Goal: Navigation & Orientation: Find specific page/section

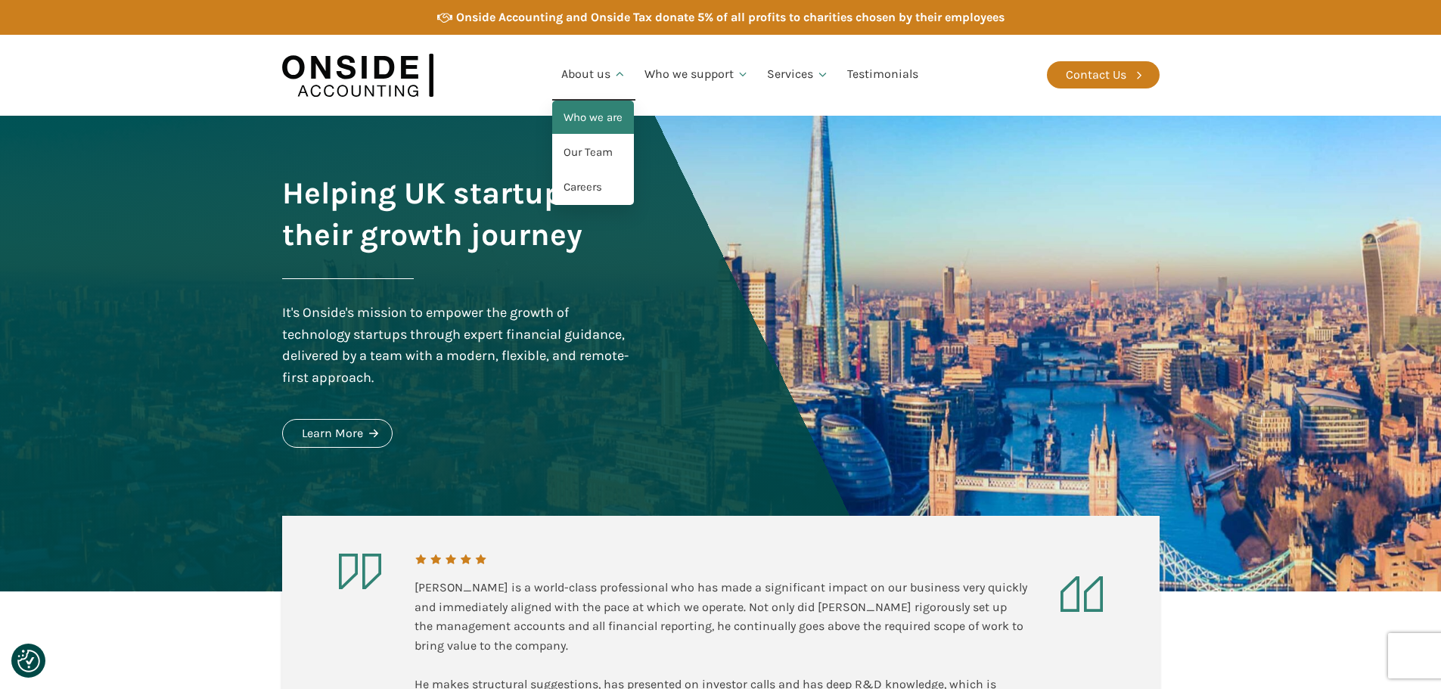
click at [600, 119] on link "Who we are" at bounding box center [593, 118] width 82 height 35
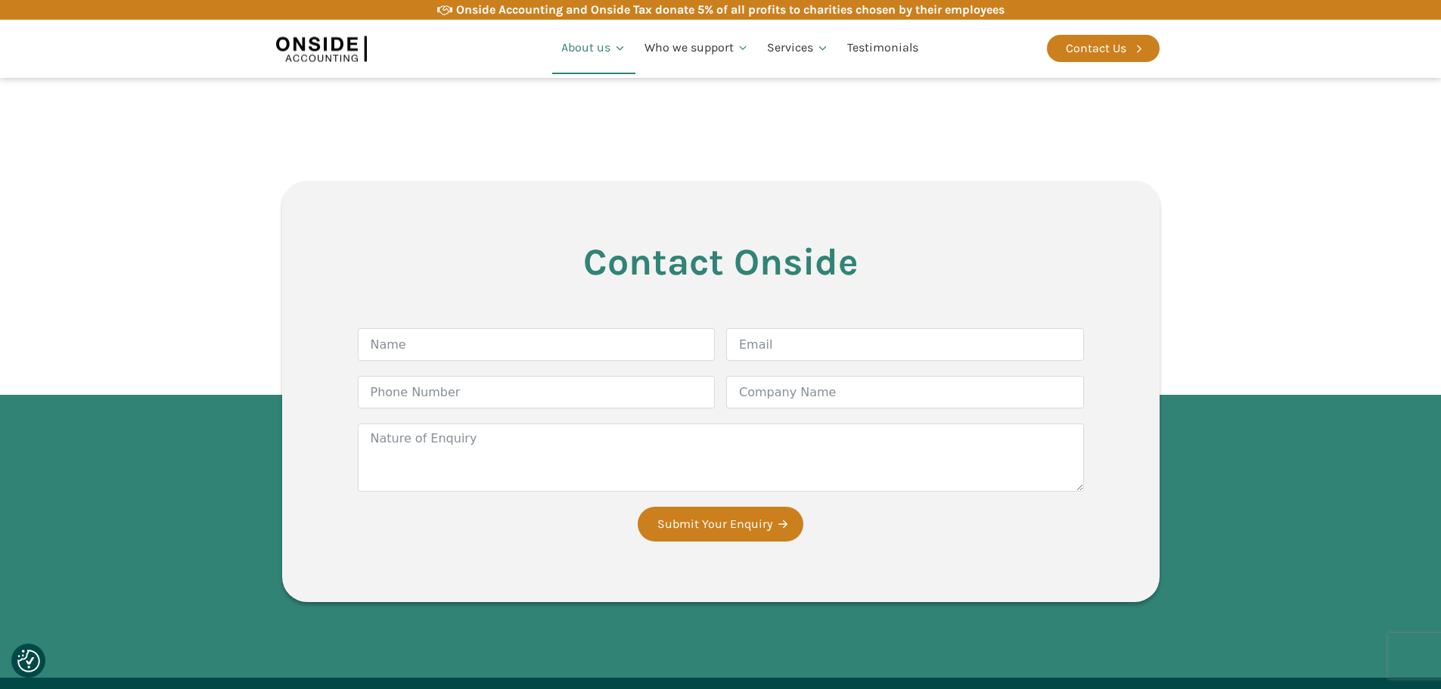
scroll to position [2272, 0]
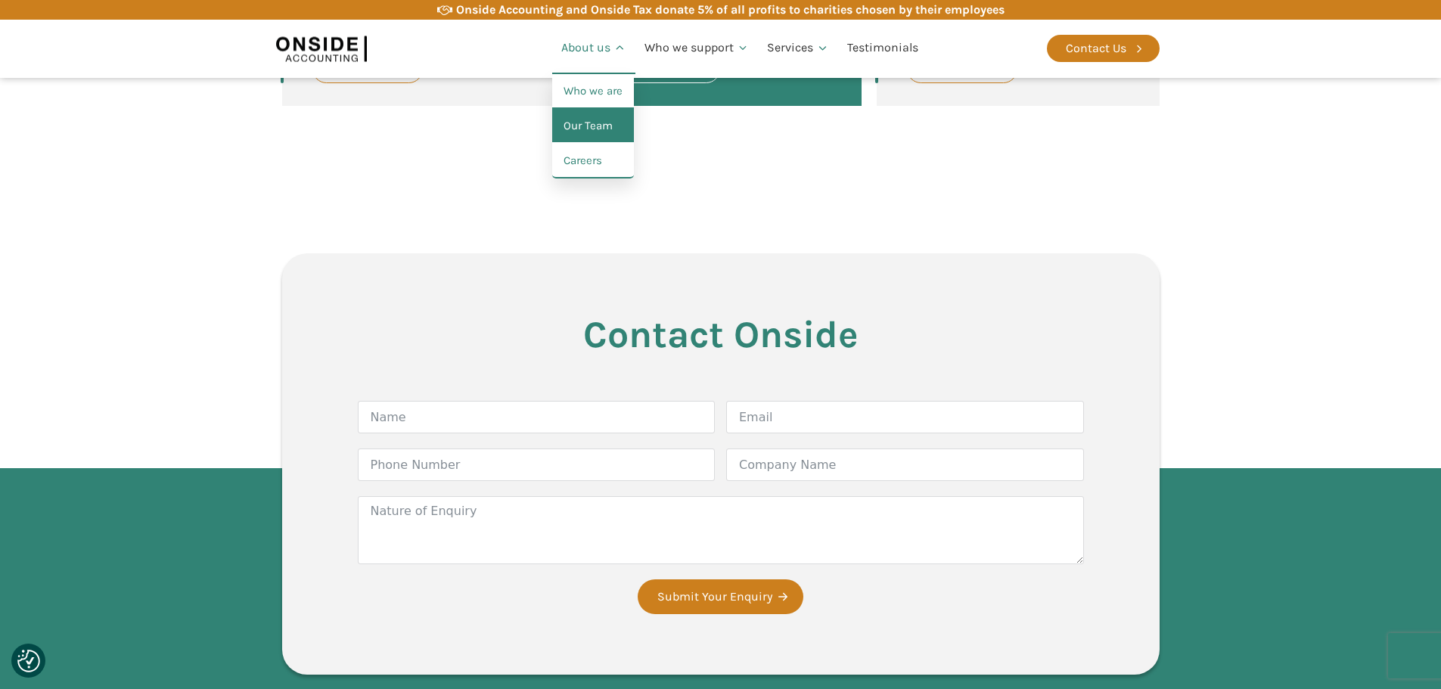
click at [610, 123] on link "Our Team" at bounding box center [593, 126] width 82 height 35
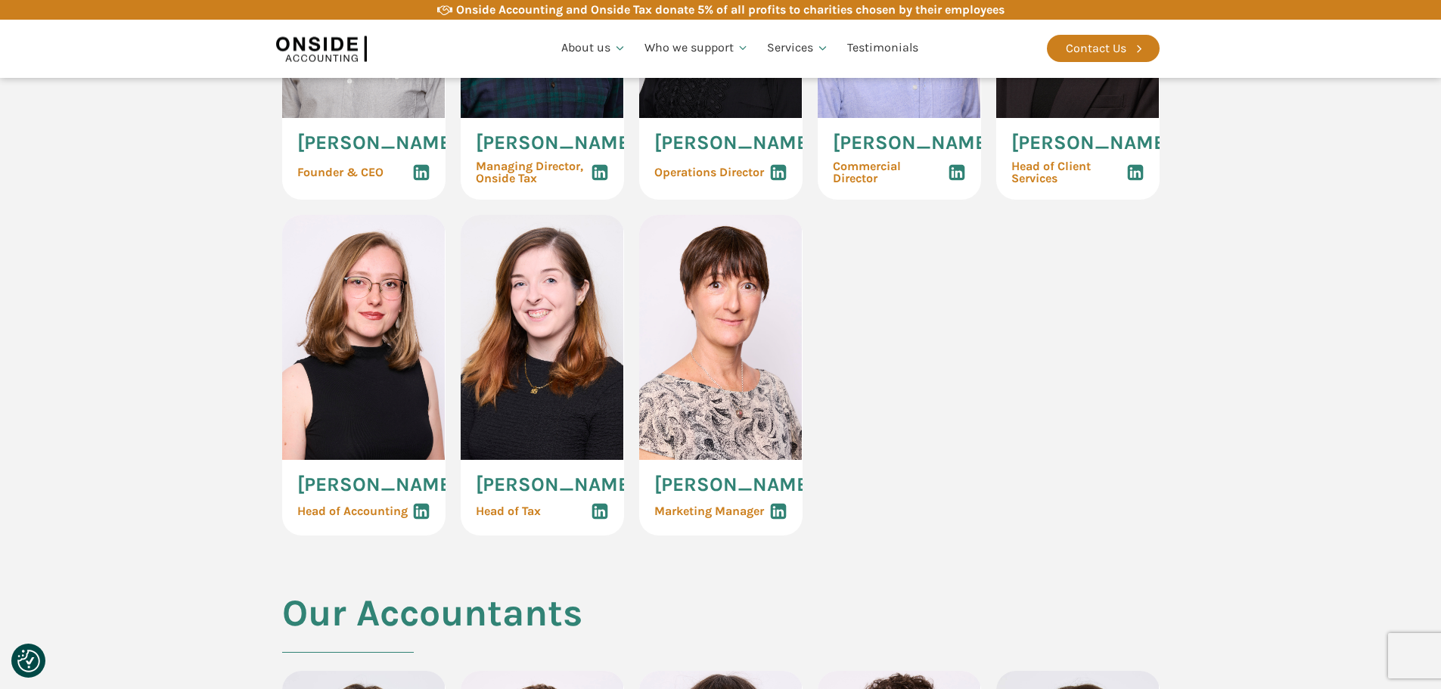
scroll to position [907, 0]
